Goal: Task Accomplishment & Management: Use online tool/utility

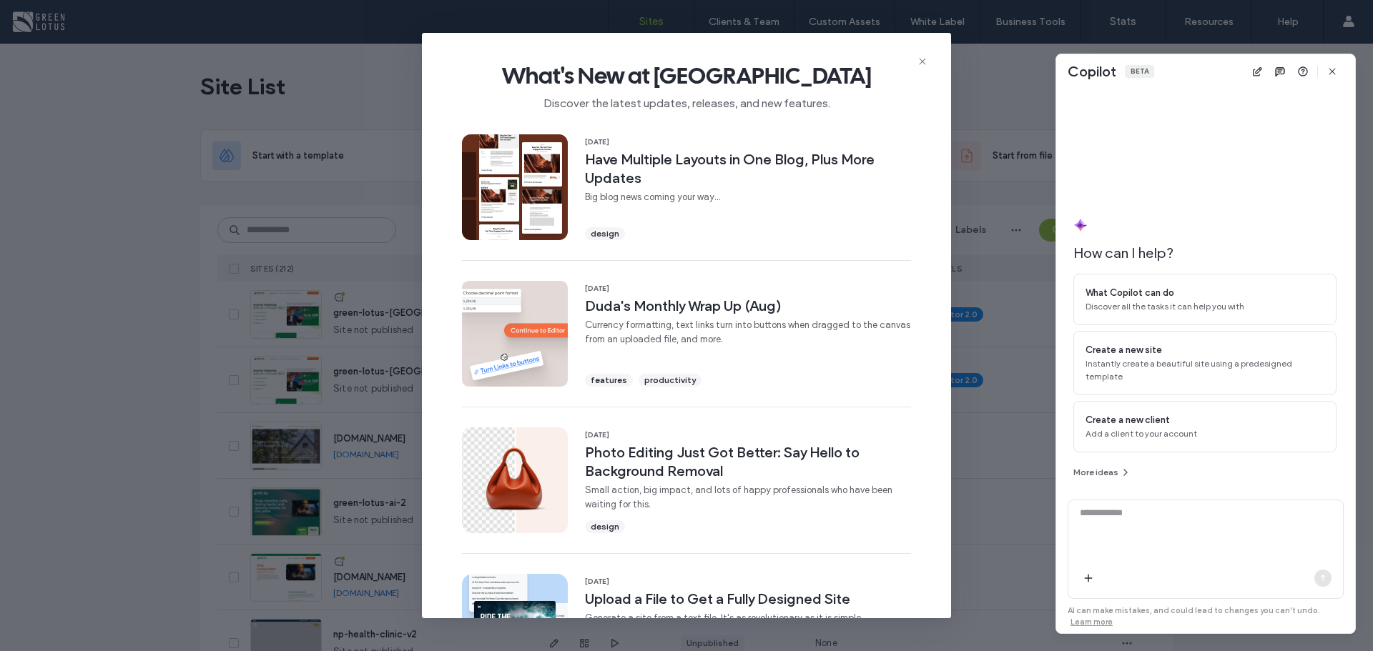
click at [1336, 74] on icon "button" at bounding box center [1331, 71] width 11 height 11
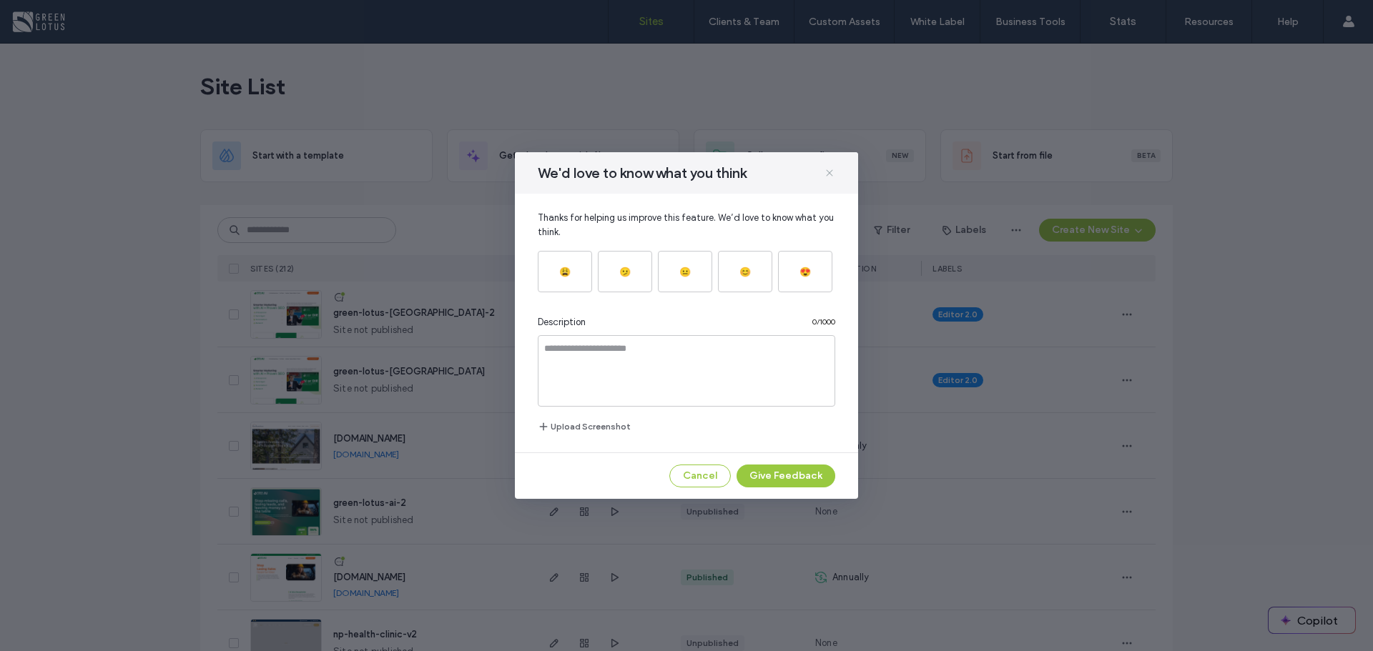
click at [831, 170] on icon at bounding box center [829, 172] width 11 height 11
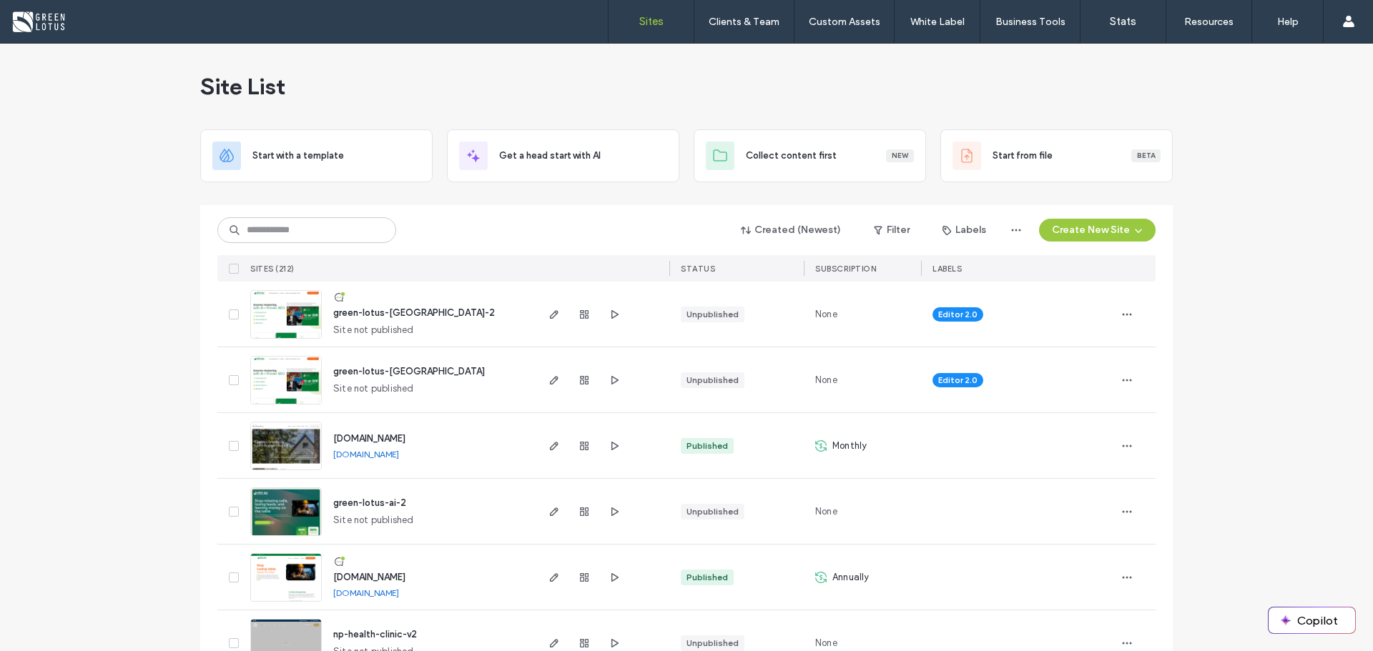
click at [273, 235] on input at bounding box center [306, 230] width 179 height 26
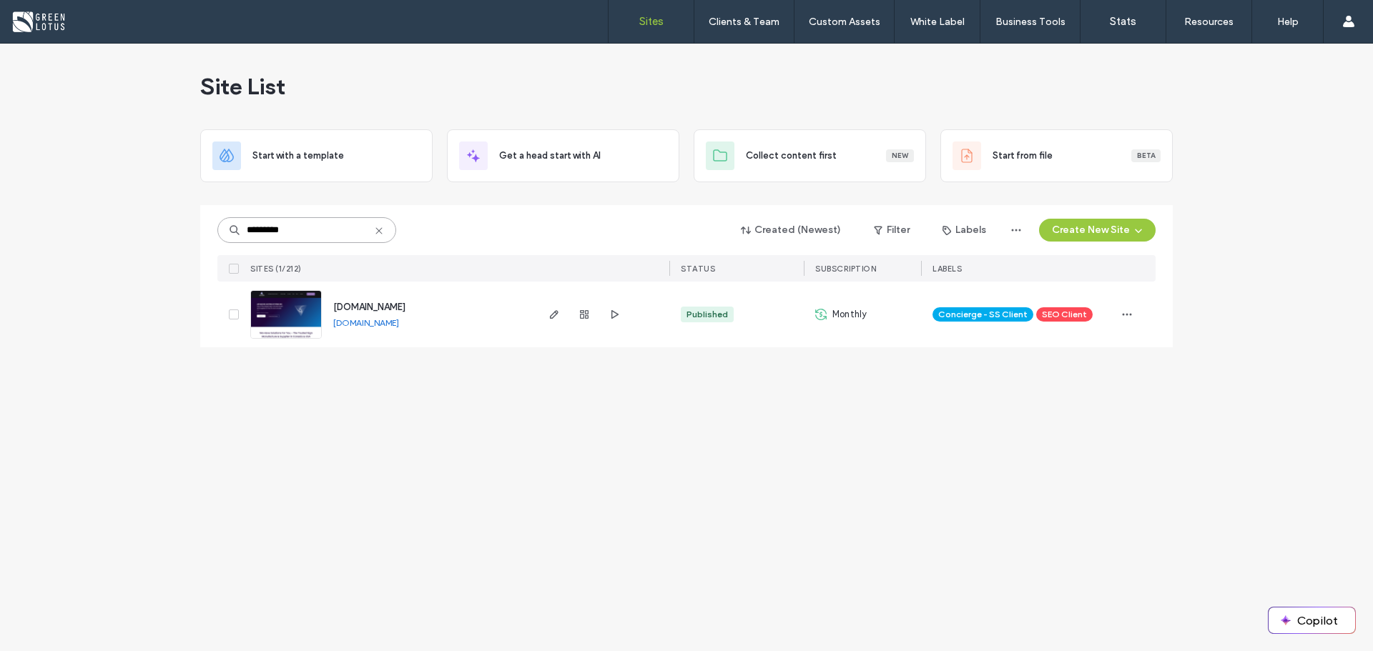
type input "*********"
click at [399, 323] on link "[DOMAIN_NAME]" at bounding box center [366, 322] width 66 height 11
click at [558, 315] on icon "button" at bounding box center [553, 314] width 11 height 11
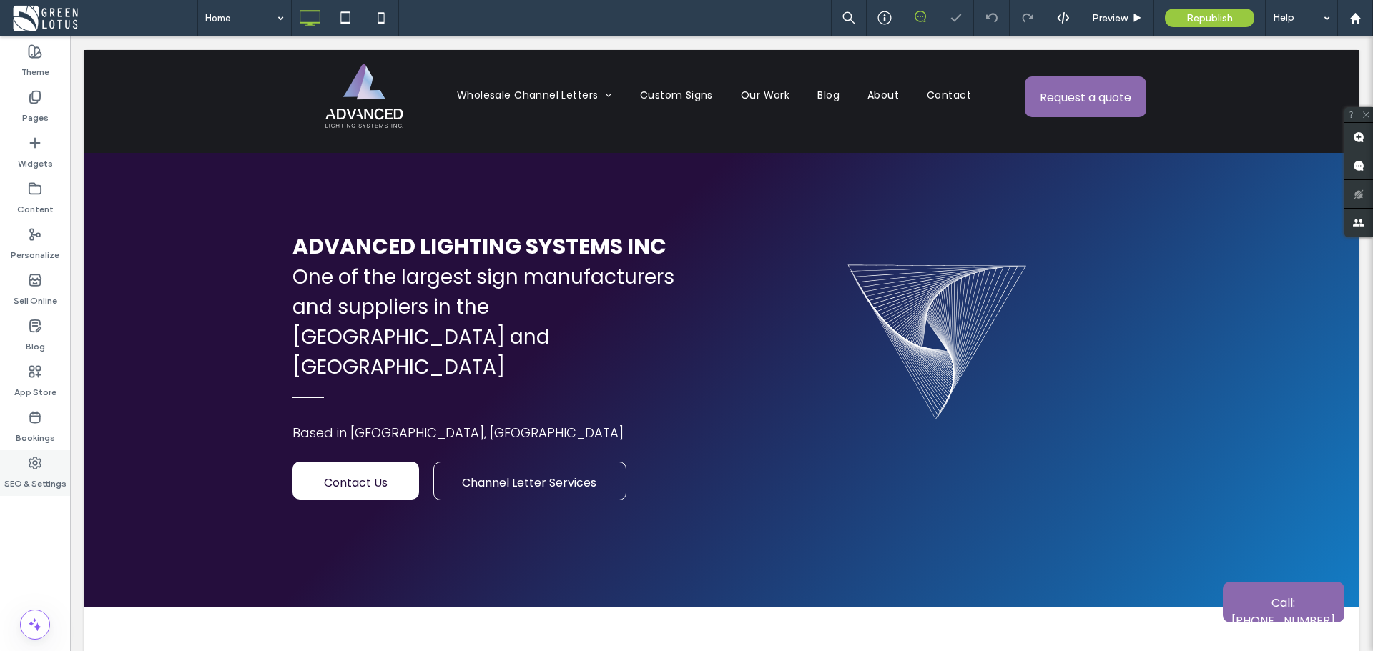
click at [37, 486] on label "SEO & Settings" at bounding box center [35, 480] width 62 height 20
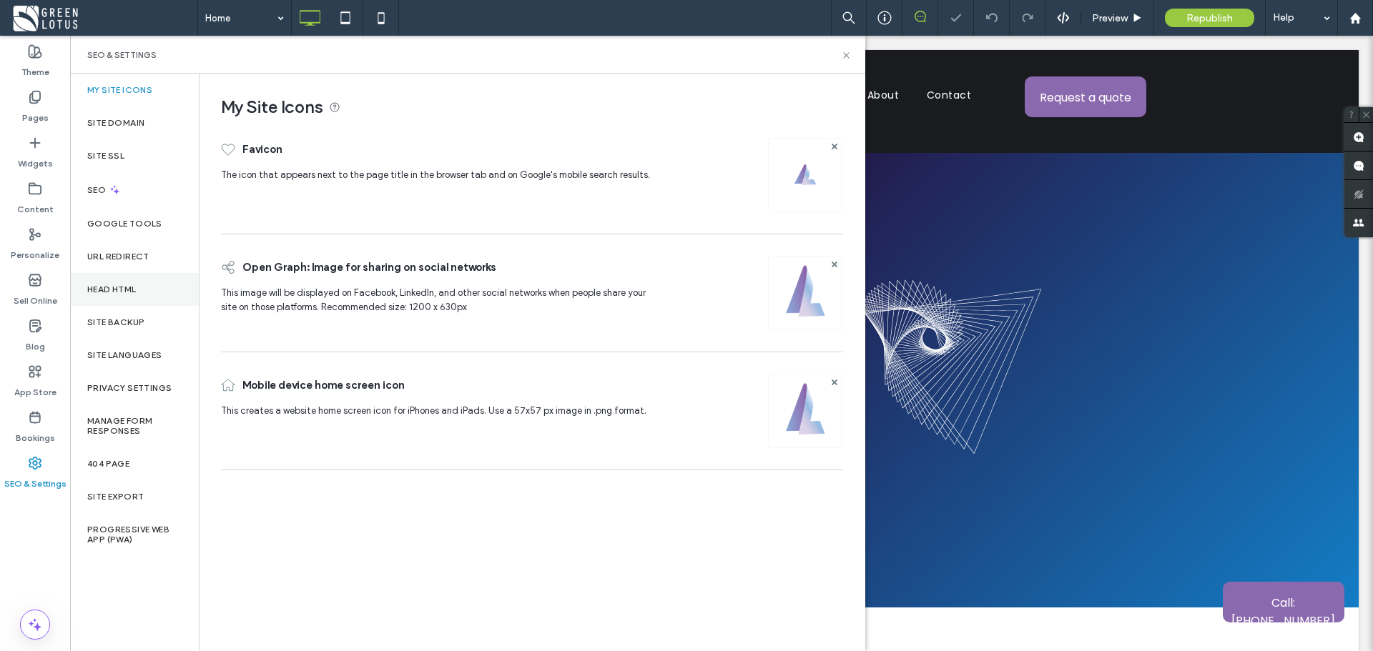
click at [129, 280] on div "Head HTML" at bounding box center [134, 289] width 129 height 33
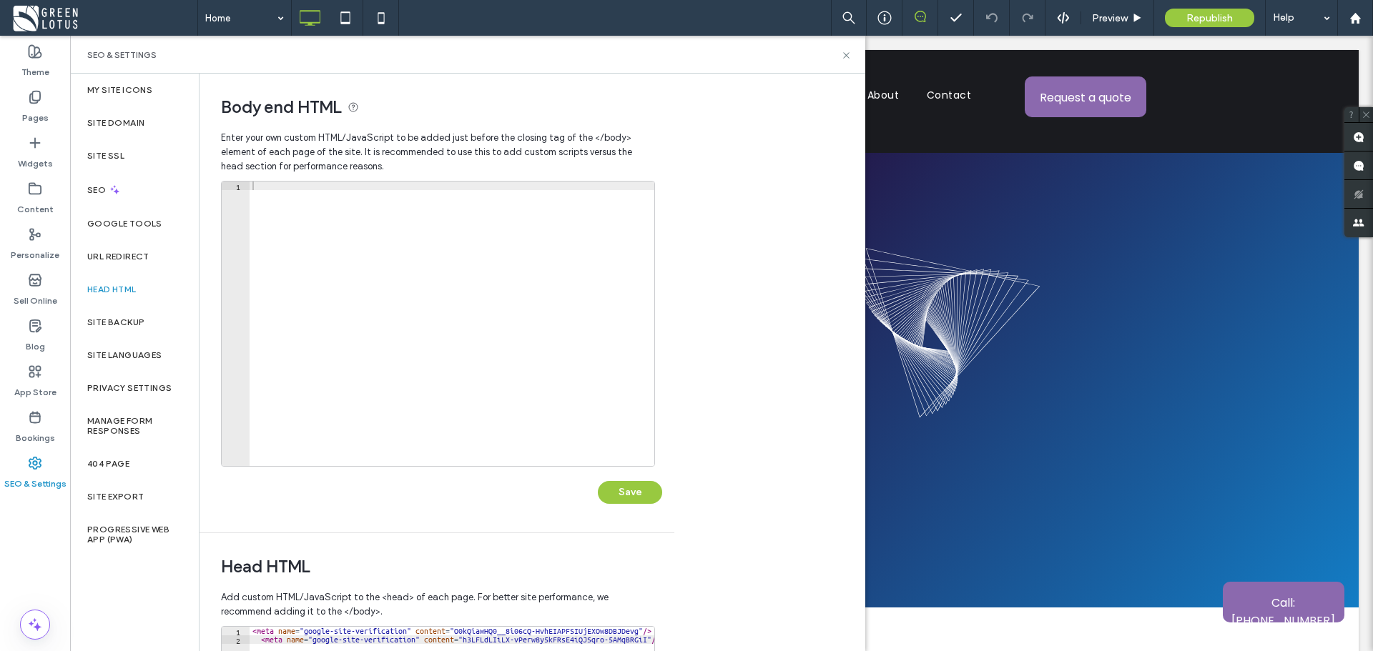
click at [275, 186] on div at bounding box center [452, 333] width 405 height 302
paste textarea "**********"
type textarea "**********"
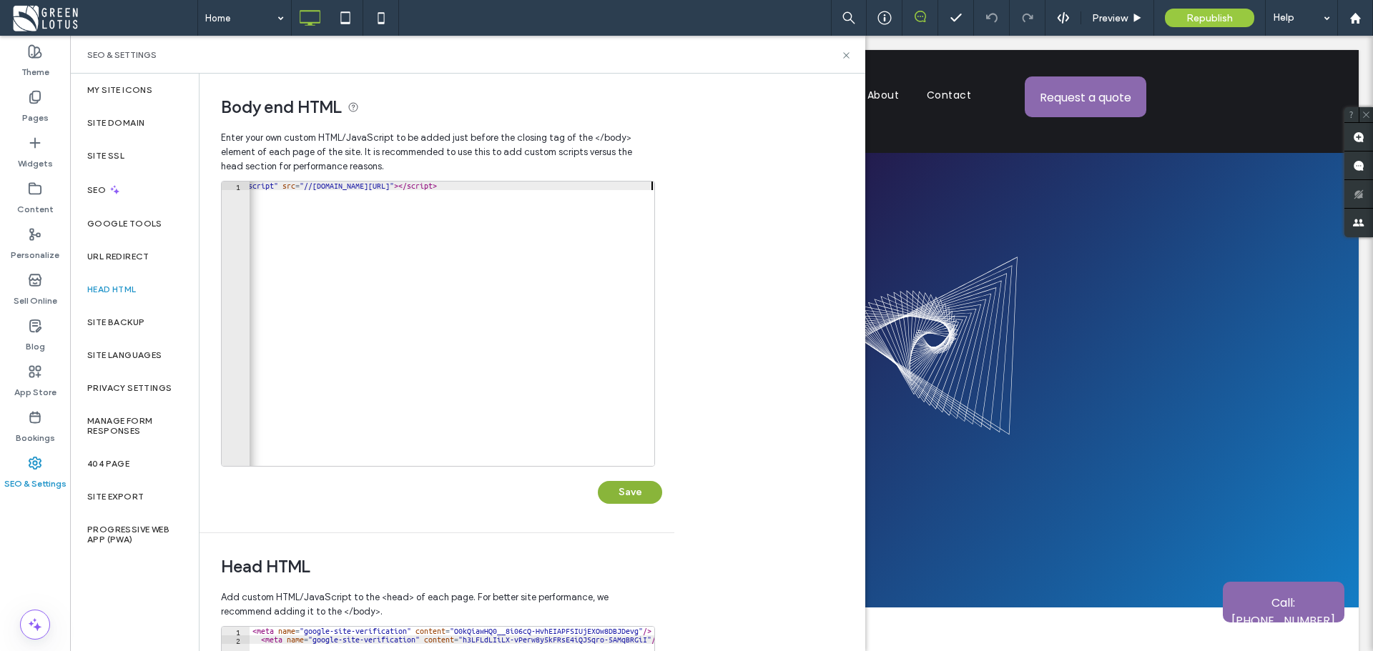
click at [610, 488] on button "Save" at bounding box center [630, 492] width 64 height 23
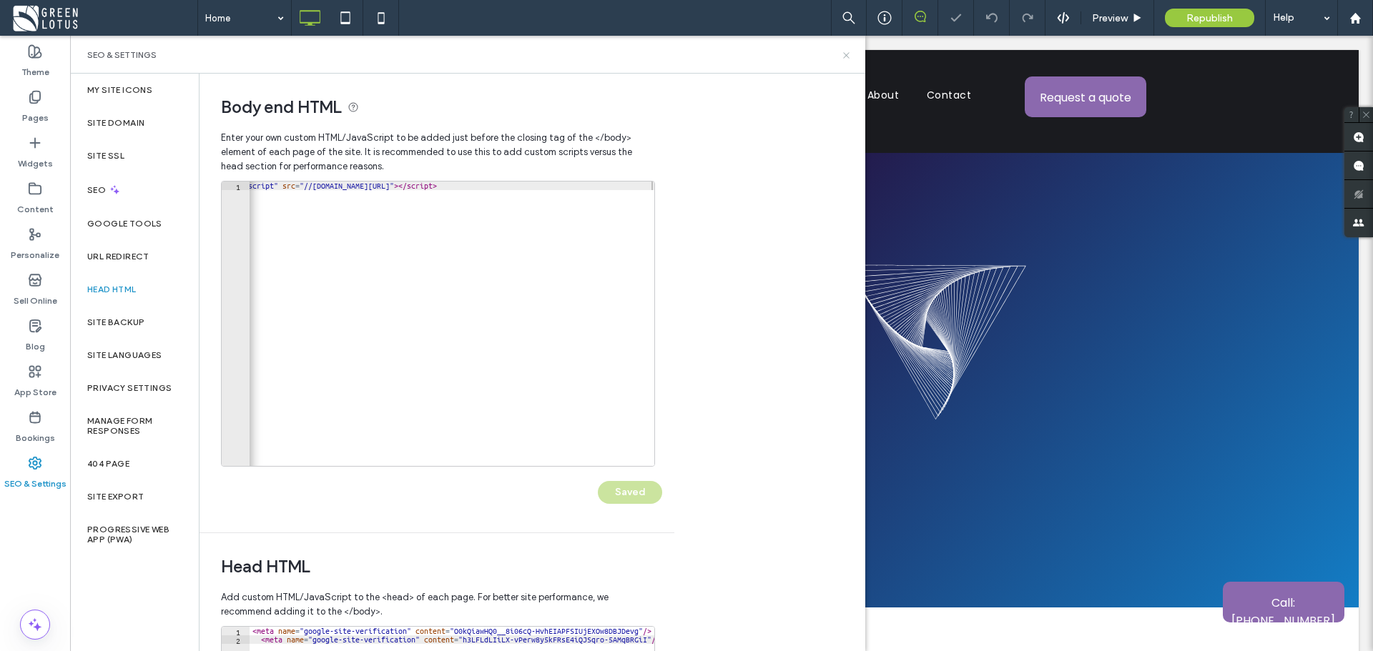
scroll to position [0, 0]
click at [846, 54] on use at bounding box center [846, 55] width 6 height 6
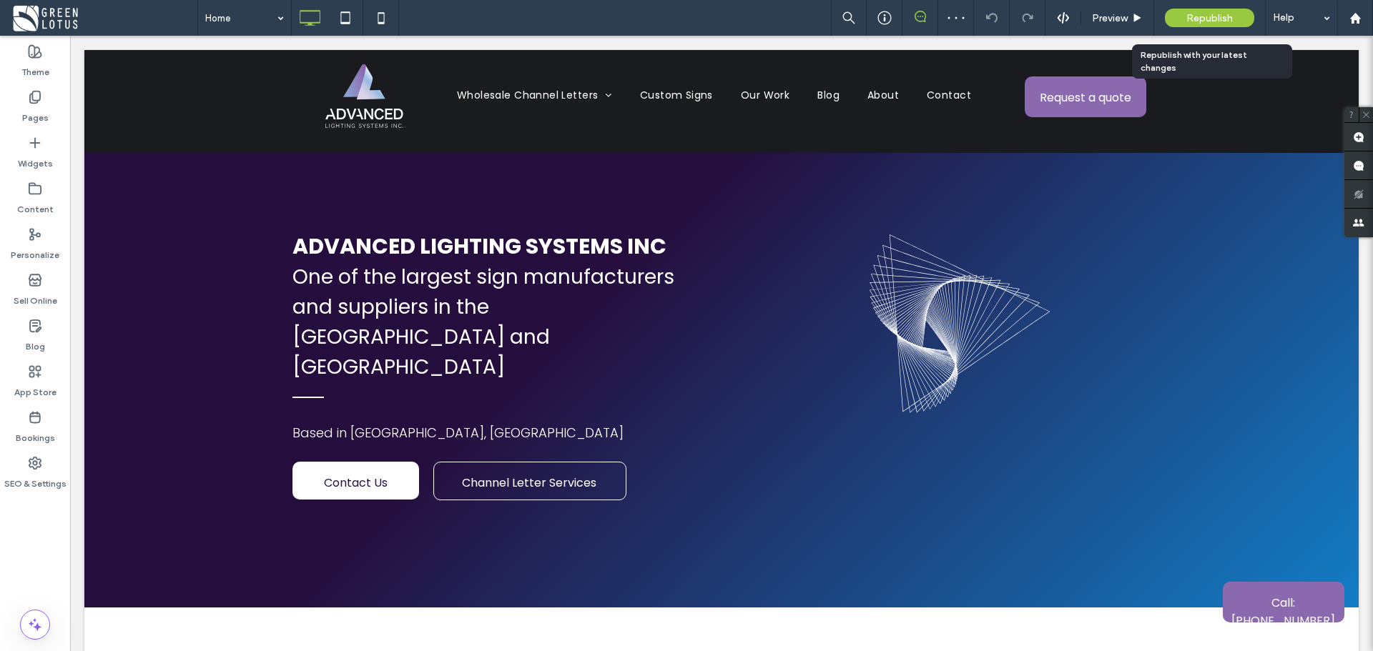
click at [1199, 22] on span "Republish" at bounding box center [1209, 18] width 46 height 12
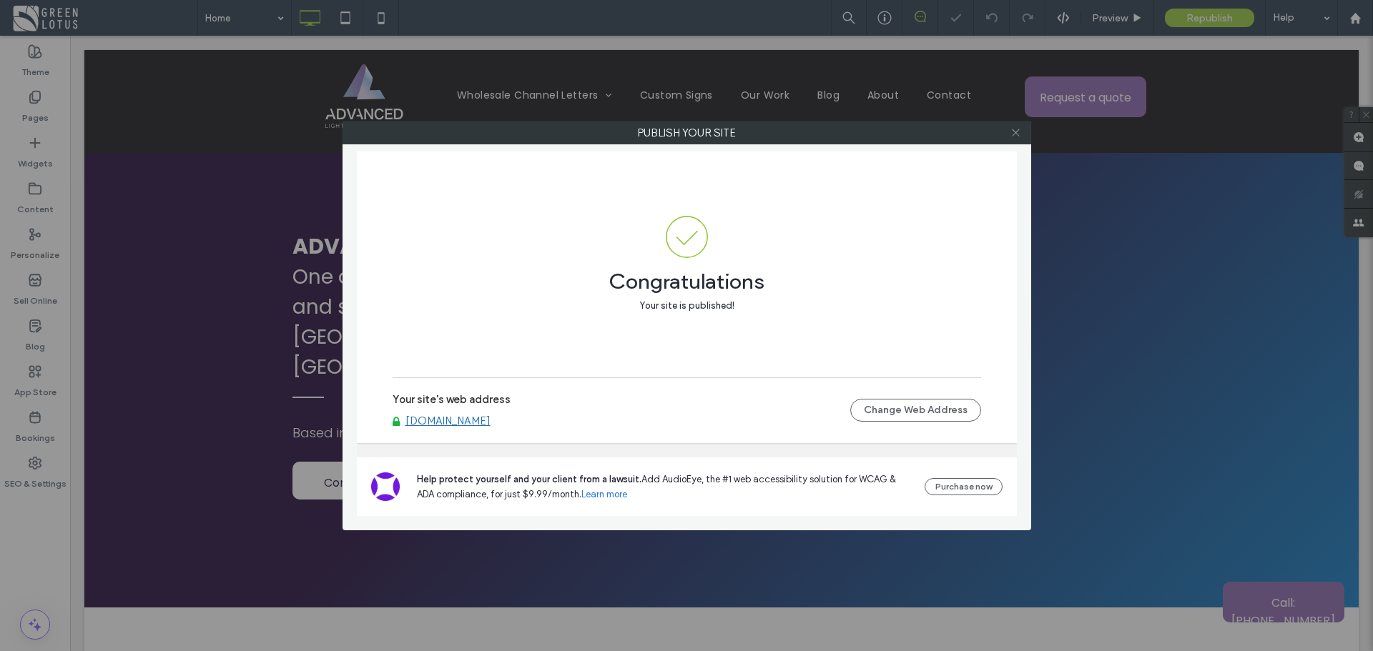
click at [1017, 134] on icon at bounding box center [1015, 132] width 11 height 11
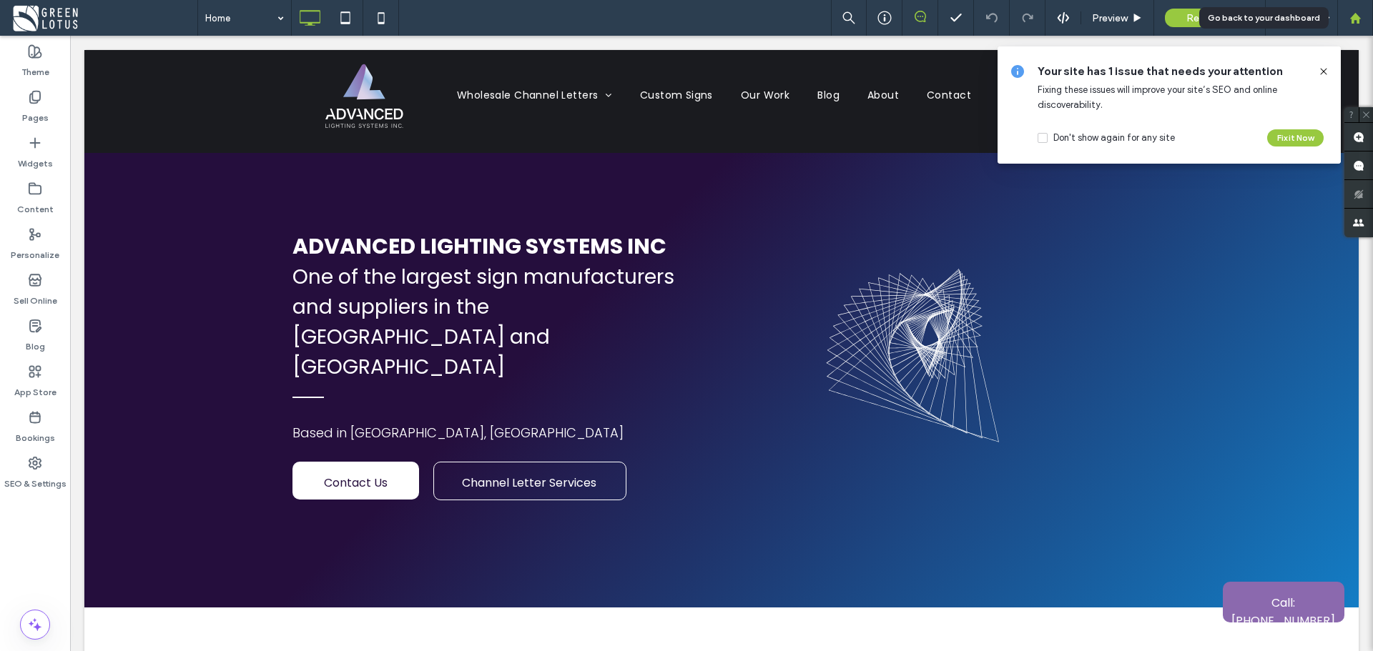
click at [1361, 16] on icon at bounding box center [1355, 18] width 12 height 12
